Goal: Task Accomplishment & Management: Manage account settings

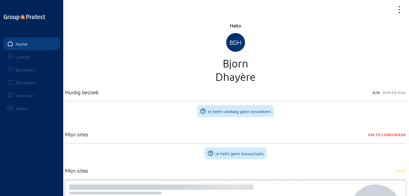
click at [28, 70] on div "Bezoeken" at bounding box center [25, 69] width 19 height 5
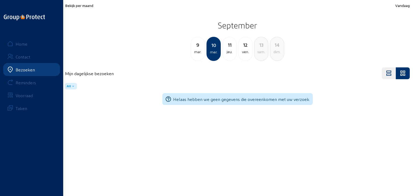
click at [85, 7] on span "Bekijk per maand" at bounding box center [79, 5] width 28 height 5
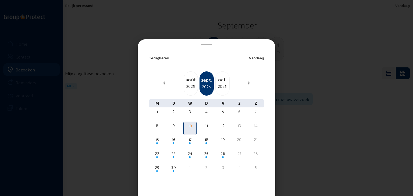
click at [221, 81] on div "oct." at bounding box center [222, 80] width 14 height 8
click at [221, 81] on div "nov." at bounding box center [222, 80] width 14 height 8
click at [221, 81] on div "déc." at bounding box center [222, 80] width 14 height 8
click at [196, 81] on div "chevron_left [DATE] déc. 2025 janv. 2026 chevron_right" at bounding box center [206, 83] width 121 height 24
click at [188, 84] on div "2025" at bounding box center [191, 86] width 14 height 6
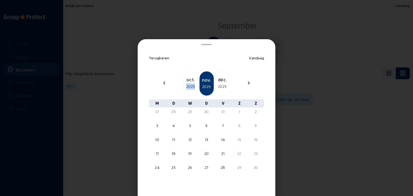
click at [188, 84] on div "2025" at bounding box center [191, 86] width 14 height 6
click at [222, 85] on div "2025" at bounding box center [222, 86] width 14 height 6
click at [190, 85] on div "2025" at bounding box center [191, 86] width 14 height 6
click at [186, 84] on div "2025" at bounding box center [191, 86] width 14 height 6
click at [153, 169] on div "29" at bounding box center [157, 167] width 12 height 5
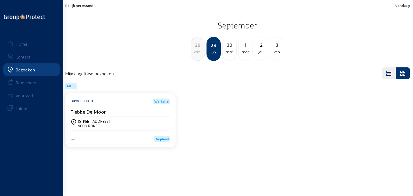
click at [229, 57] on div "[DATE]" at bounding box center [229, 49] width 14 height 24
click at [225, 54] on div "mer." at bounding box center [229, 52] width 14 height 6
click at [225, 54] on div "jeu." at bounding box center [229, 52] width 14 height 6
click at [225, 54] on div "ven." at bounding box center [229, 52] width 14 height 6
